Goal: Information Seeking & Learning: Check status

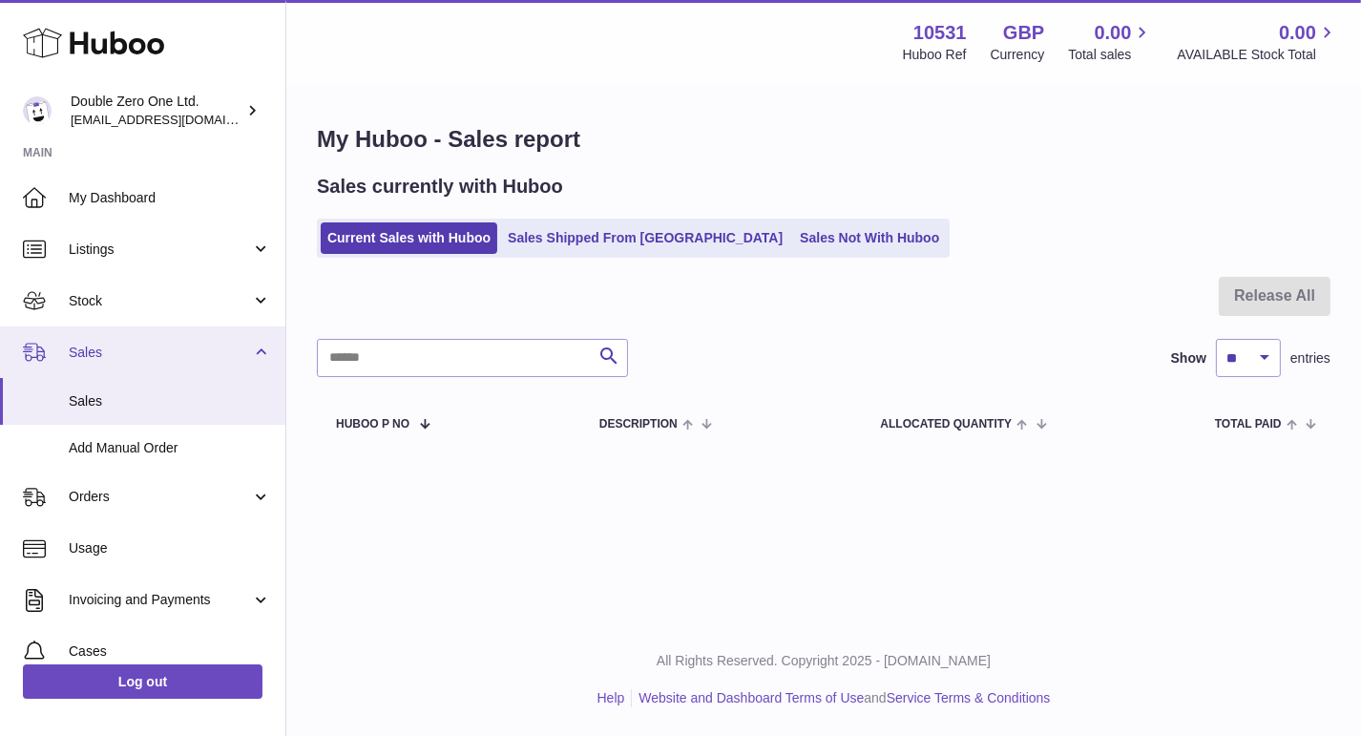
click at [127, 345] on span "Sales" at bounding box center [160, 353] width 182 height 18
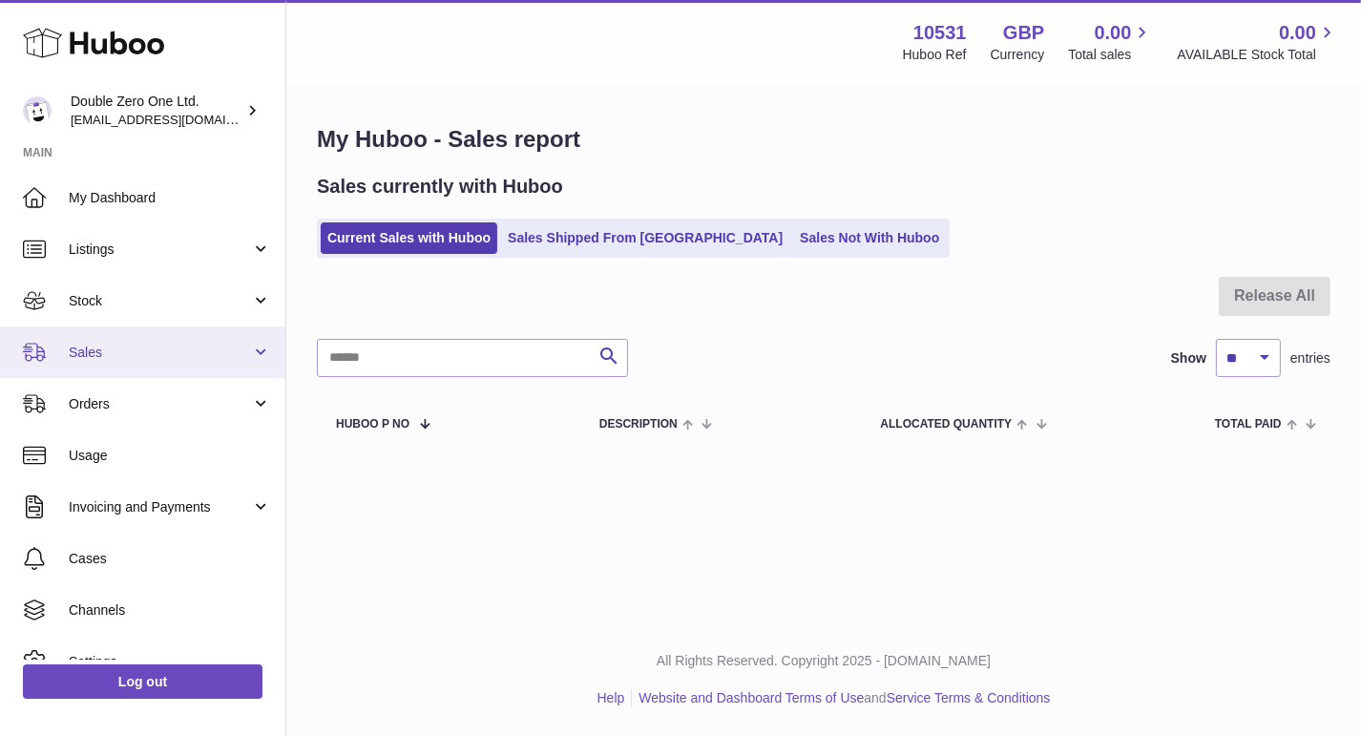
click at [116, 356] on span "Sales" at bounding box center [160, 353] width 182 height 18
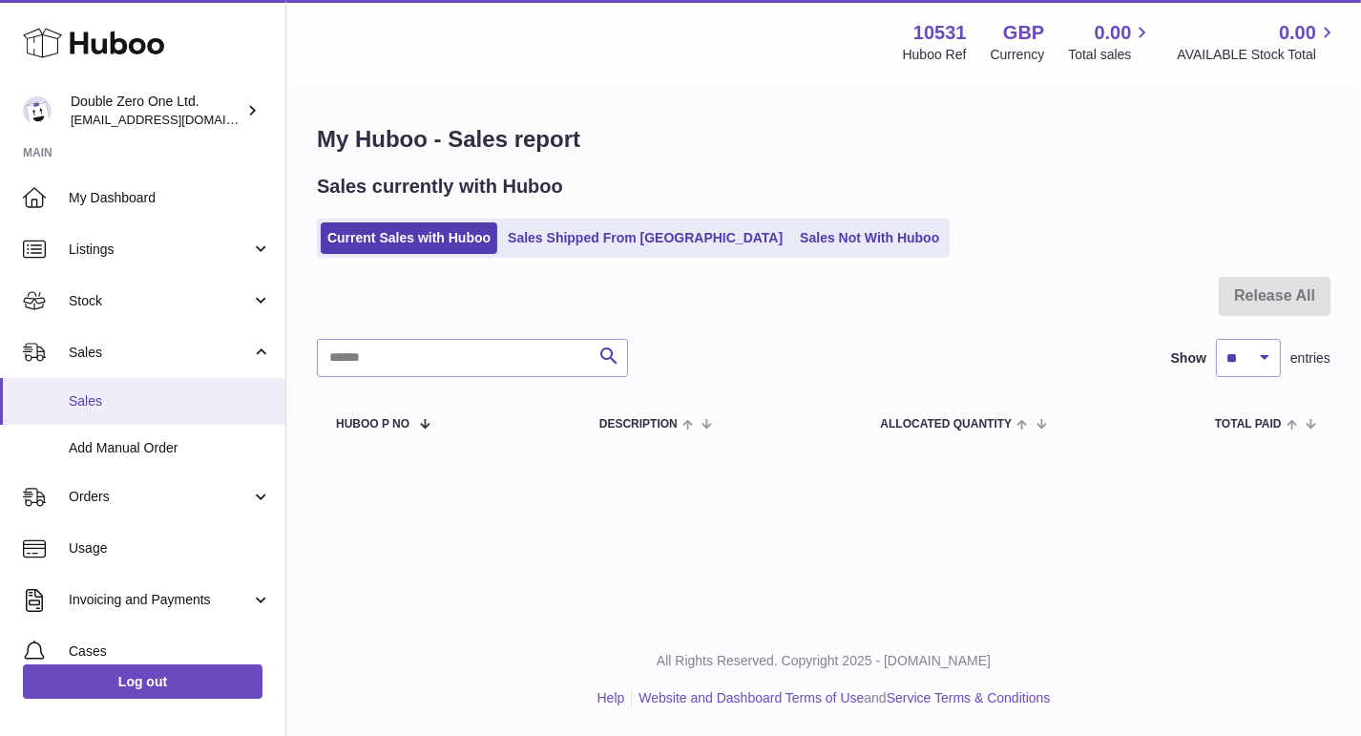
click at [115, 391] on link "Sales" at bounding box center [142, 401] width 285 height 47
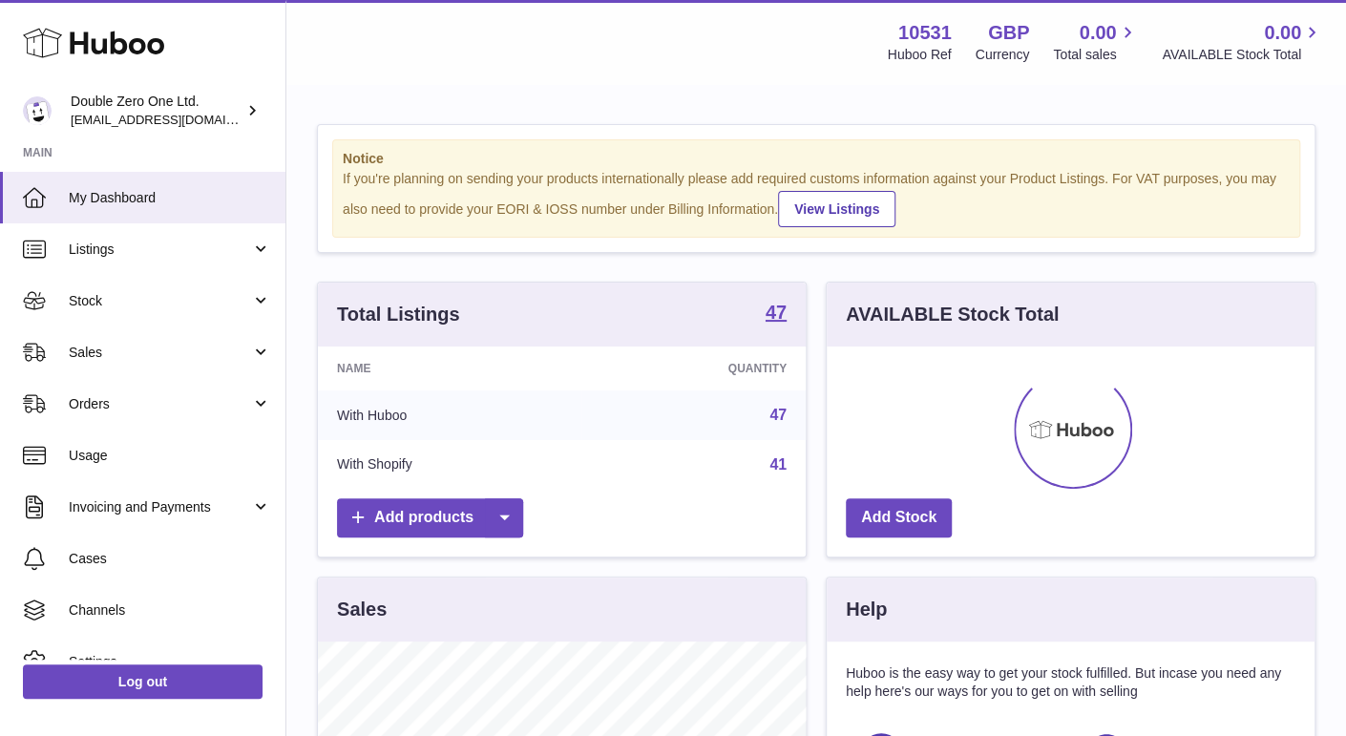
scroll to position [297, 488]
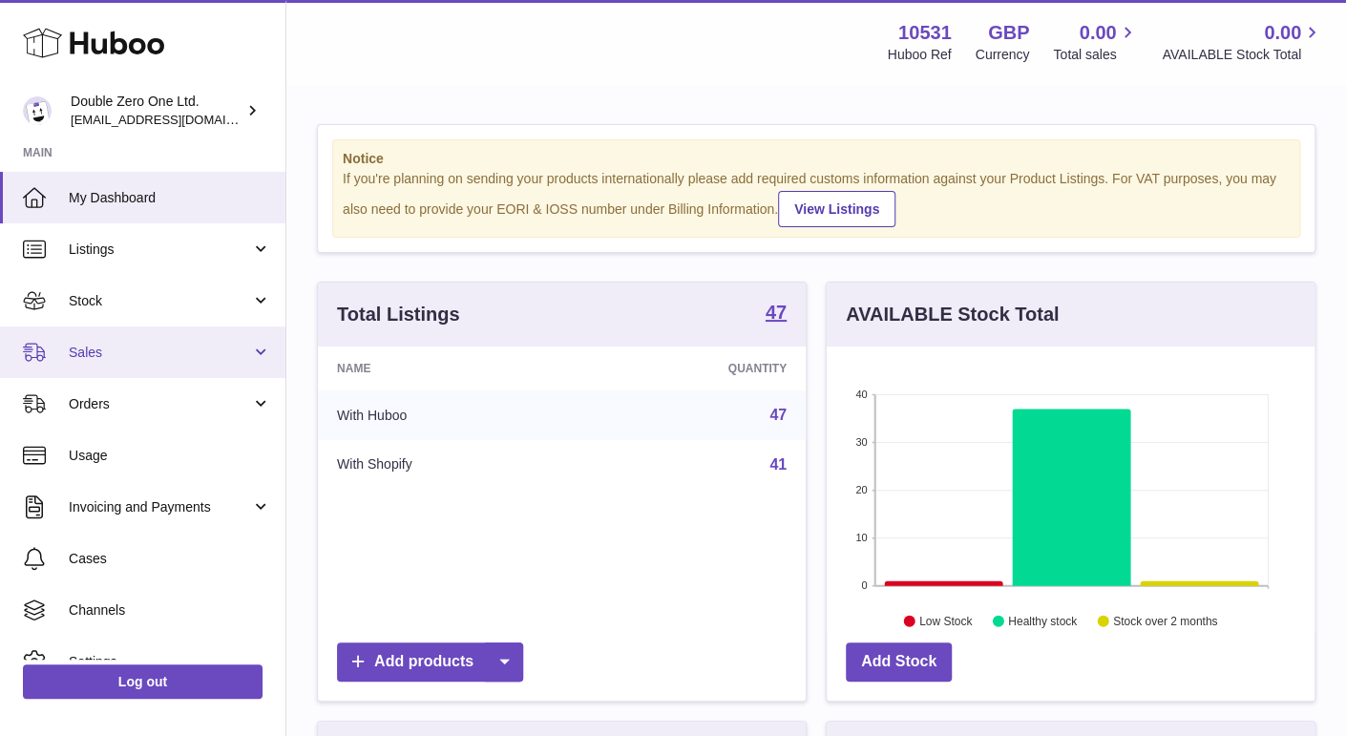
click at [134, 344] on span "Sales" at bounding box center [160, 353] width 182 height 18
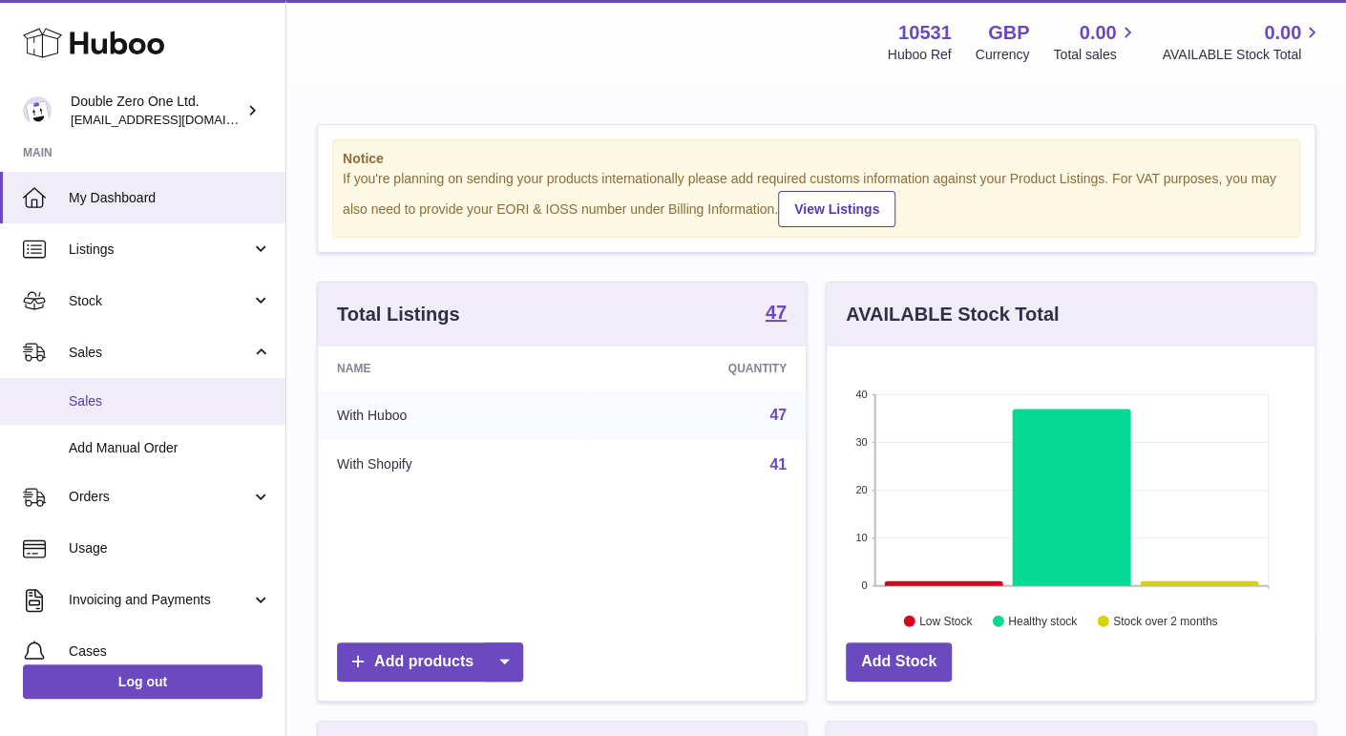
click at [136, 390] on link "Sales" at bounding box center [142, 401] width 285 height 47
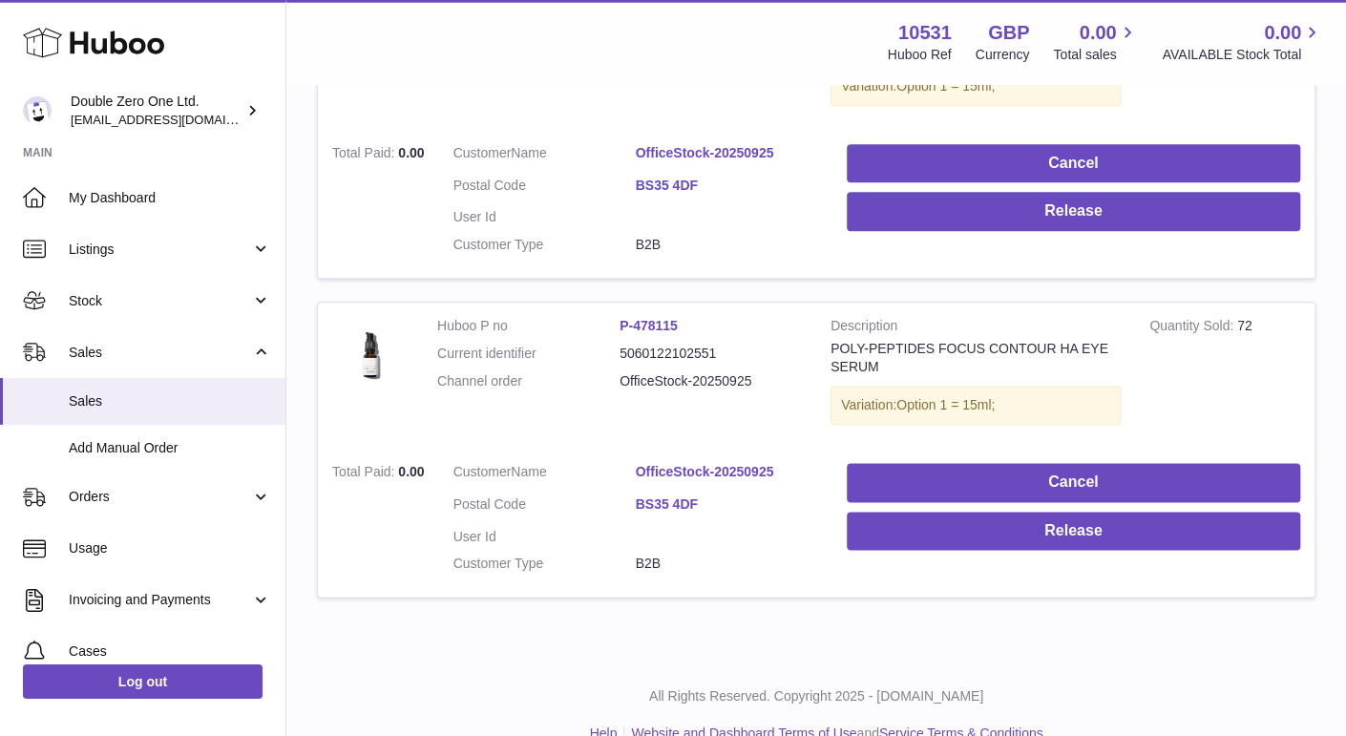
scroll to position [1133, 0]
